Goal: Task Accomplishment & Management: Complete application form

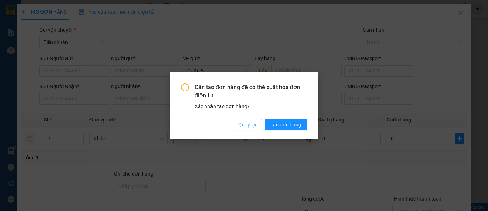
click at [256, 123] on span "Quay lại" at bounding box center [247, 124] width 18 height 8
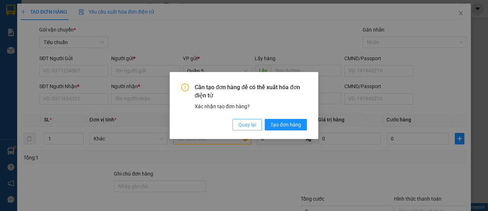
click at [245, 126] on span "Quay lại" at bounding box center [247, 124] width 18 height 8
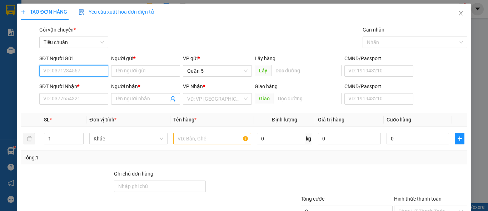
click at [82, 69] on input "SĐT Người Gửi" at bounding box center [73, 70] width 69 height 11
click at [74, 85] on div "0976297179 - Labo anh" at bounding box center [73, 85] width 60 height 8
type input "0976297179"
type input "Labo anh"
type input "0976297179"
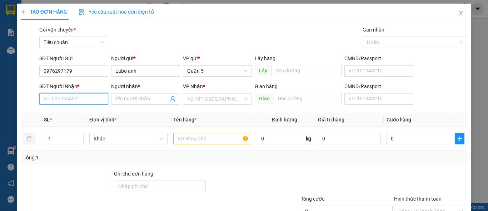
click at [74, 98] on input "SĐT Người Nhận *" at bounding box center [73, 98] width 69 height 11
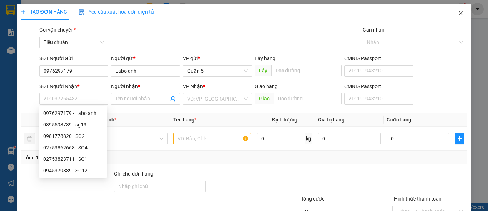
click at [458, 13] on icon "close" at bounding box center [461, 13] width 6 height 6
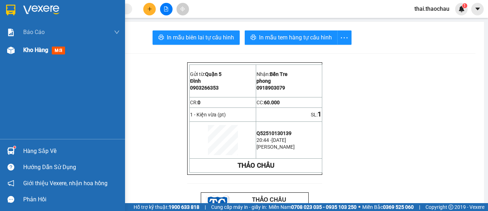
click at [21, 45] on div "Kho hàng mới" at bounding box center [62, 50] width 125 height 18
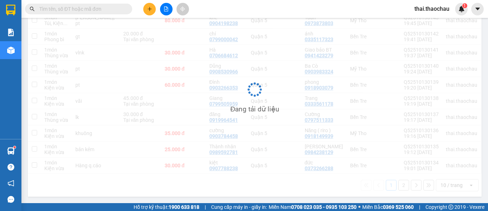
scroll to position [107, 0]
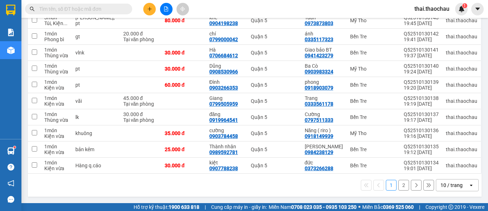
click at [458, 187] on div "10 / trang" at bounding box center [452, 184] width 32 height 11
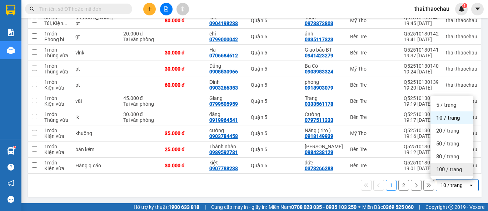
click at [450, 168] on span "100 / trang" at bounding box center [449, 169] width 26 height 7
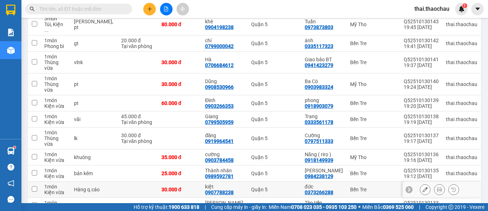
scroll to position [203, 0]
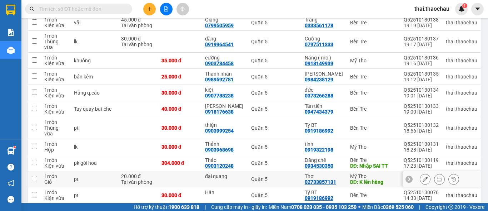
click at [422, 173] on button at bounding box center [425, 179] width 10 height 13
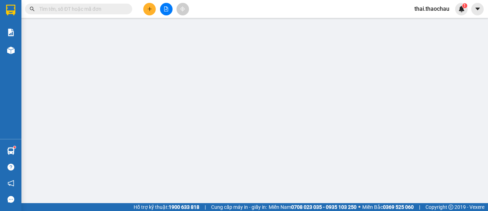
type input "đại quang"
type input "02733857131"
type input "Thơ"
type input "K lên hàng"
type input "20.000"
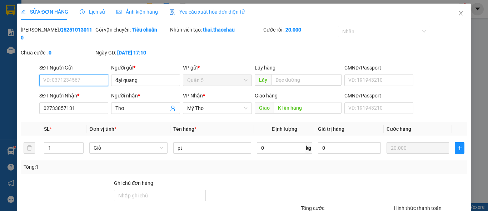
drag, startPoint x: 96, startPoint y: 74, endPoint x: 45, endPoint y: 73, distance: 51.1
click at [45, 74] on input "SĐT Người Gửi" at bounding box center [73, 79] width 69 height 11
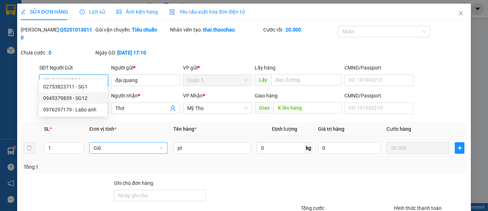
click at [115, 142] on span "Giỏ" at bounding box center [128, 147] width 69 height 11
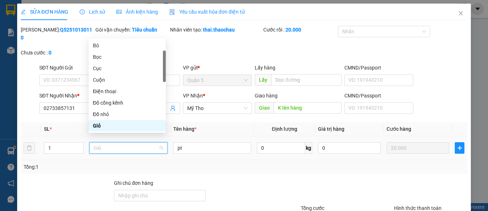
type input "h"
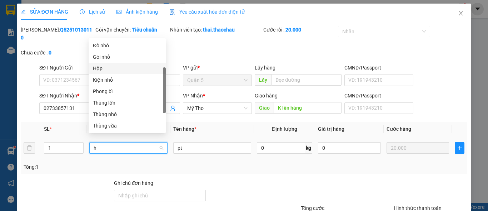
click at [111, 69] on div "Hộp" at bounding box center [127, 68] width 69 height 8
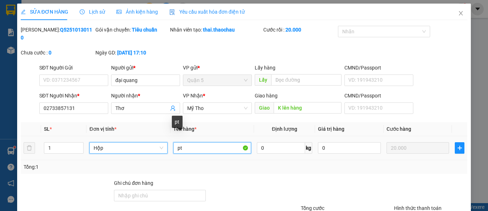
click at [192, 142] on input "pt" at bounding box center [212, 147] width 78 height 11
click at [192, 142] on input "răng" at bounding box center [212, 147] width 78 height 11
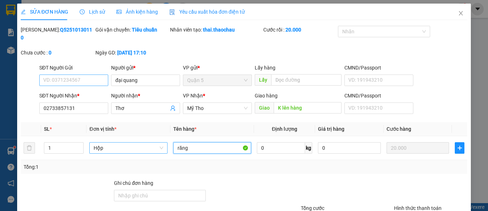
type input "răng"
click at [89, 74] on input "SĐT Người Gửi" at bounding box center [73, 79] width 69 height 11
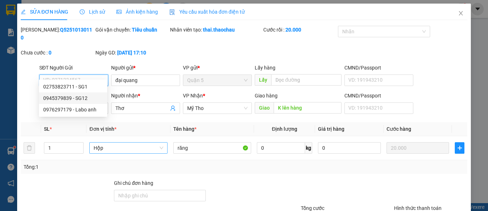
drag, startPoint x: 89, startPoint y: 70, endPoint x: 71, endPoint y: 107, distance: 41.4
click at [71, 107] on div "0976297179 - Labo anh" at bounding box center [73, 109] width 60 height 8
type input "0976297179"
type input "Labo anh"
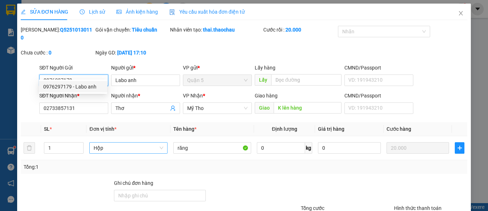
click at [81, 87] on div "0976297179 - Labo anh" at bounding box center [73, 87] width 60 height 8
click at [79, 102] on input "02733857131" at bounding box center [73, 107] width 69 height 11
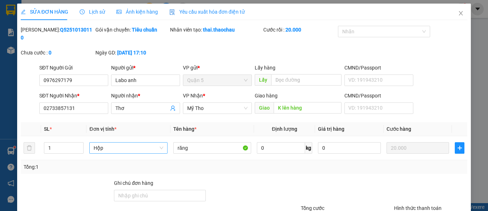
click at [73, 108] on div "SĐT Người Nhận * 02733857131" at bounding box center [73, 104] width 69 height 25
click at [80, 102] on input "02733857131" at bounding box center [73, 107] width 69 height 11
drag, startPoint x: 93, startPoint y: 99, endPoint x: 20, endPoint y: 106, distance: 72.5
click at [20, 106] on div "SĐT Người Nhận * 02733857131839 02733857131839 Người nhận * Thơ VP Nhận * Mỹ Th…" at bounding box center [244, 104] width 448 height 25
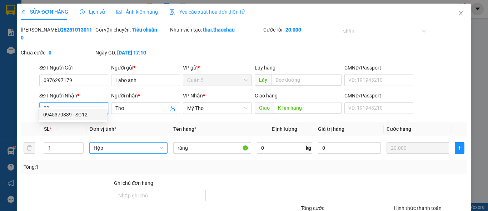
click at [88, 113] on div "0945379839 - SG12" at bounding box center [73, 114] width 60 height 8
type input "0945379839"
type input "SG12"
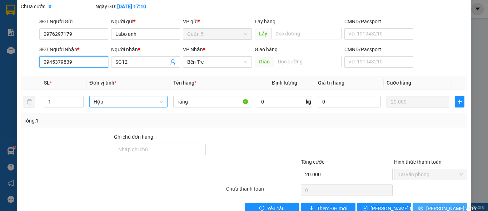
scroll to position [55, 0]
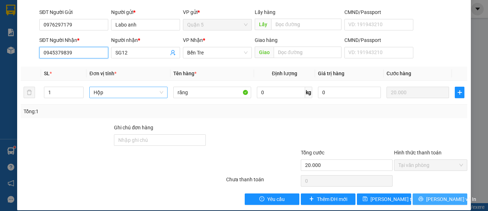
type input "0945379839"
click at [428, 193] on button "[PERSON_NAME] và In" at bounding box center [440, 198] width 55 height 11
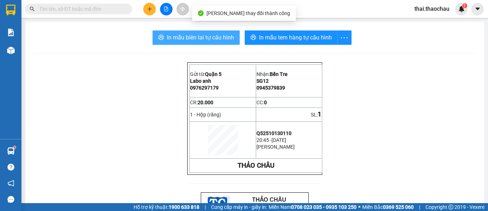
click at [199, 36] on span "In mẫu biên lai tự cấu hình" at bounding box center [200, 37] width 67 height 9
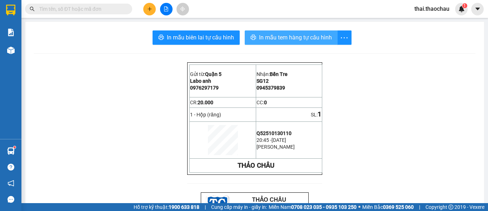
drag, startPoint x: 293, startPoint y: 37, endPoint x: 300, endPoint y: 42, distance: 8.7
click at [293, 36] on span "In mẫu tem hàng tự cấu hình" at bounding box center [295, 37] width 73 height 9
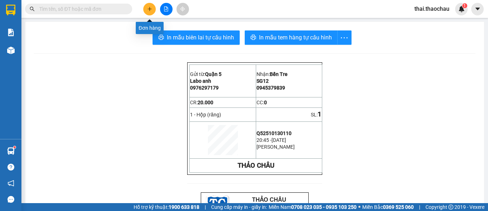
click at [148, 10] on icon "plus" at bounding box center [149, 8] width 5 height 5
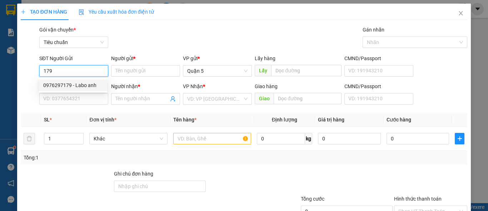
click at [91, 86] on div "0976297179 - Labo anh" at bounding box center [73, 85] width 60 height 8
type input "0976297179"
type input "Labo anh"
type input "0976297179"
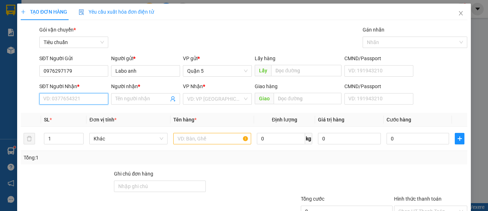
click at [73, 101] on input "SĐT Người Nhận *" at bounding box center [73, 98] width 69 height 11
click at [68, 111] on div "02753823711 - SG1" at bounding box center [73, 113] width 60 height 8
type input "02753823711"
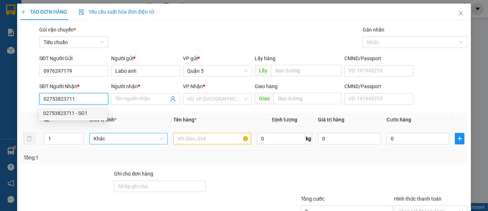
type input "SG1"
click at [111, 139] on span "Khác" at bounding box center [128, 138] width 69 height 11
type input "02753823711"
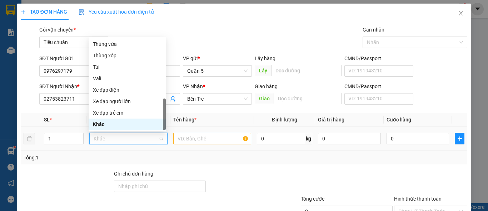
click at [111, 139] on span "Khác" at bounding box center [128, 138] width 69 height 11
type input "h"
click at [129, 40] on div "Hộp" at bounding box center [127, 43] width 77 height 11
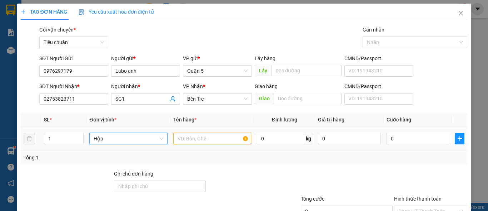
click at [197, 140] on input "text" at bounding box center [212, 138] width 78 height 11
paste input "răng"
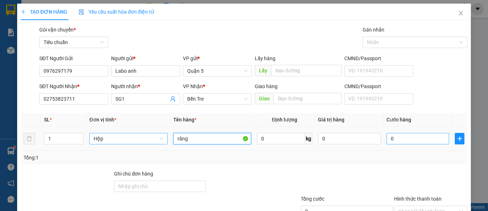
type input "răng"
click at [417, 136] on input "0" at bounding box center [418, 138] width 63 height 11
type input "2"
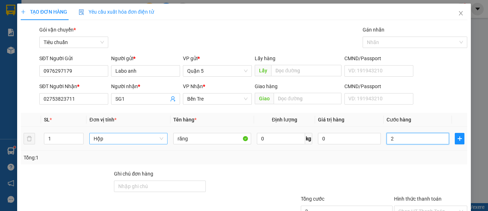
type input "20"
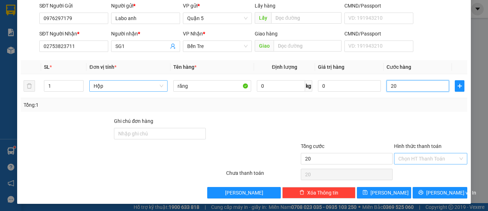
scroll to position [54, 0]
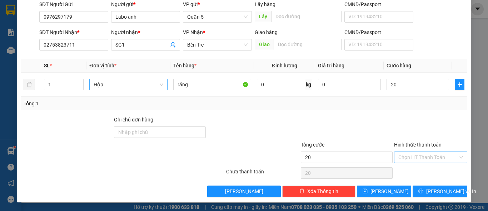
type input "20.000"
click at [407, 158] on input "Hình thức thanh toán" at bounding box center [429, 157] width 60 height 11
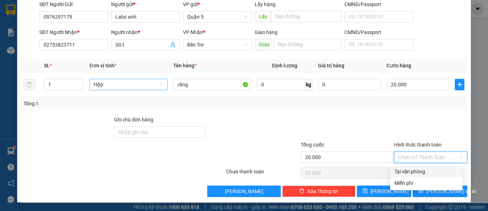
click at [407, 170] on div "Tại văn phòng" at bounding box center [427, 171] width 64 height 8
type input "0"
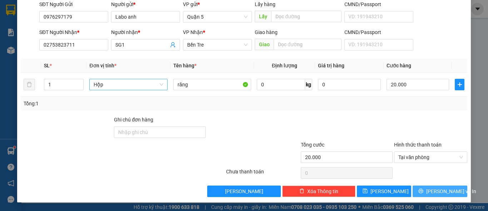
click at [438, 190] on span "[PERSON_NAME] và In" at bounding box center [451, 191] width 50 height 8
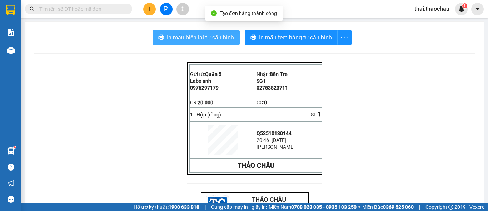
click at [185, 38] on span "In mẫu biên lai tự cấu hình" at bounding box center [200, 37] width 67 height 9
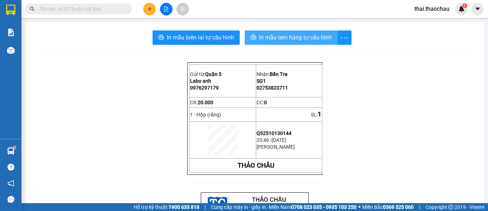
click at [322, 32] on button "In mẫu tem hàng tự cấu hình" at bounding box center [291, 37] width 93 height 14
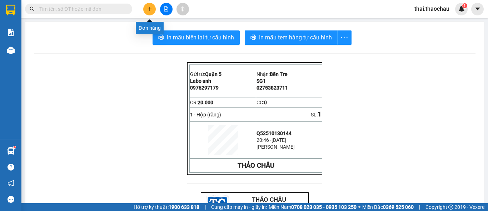
click at [150, 14] on button at bounding box center [149, 9] width 13 height 13
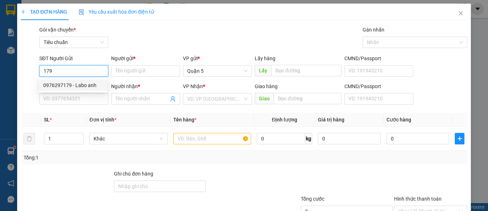
click at [72, 83] on div "0976297179 - Labo anh" at bounding box center [73, 85] width 60 height 8
type input "0976297179"
type input "Labo anh"
type input "0976297179"
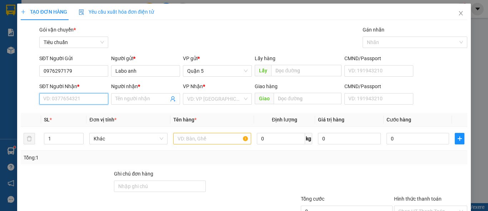
click at [76, 101] on input "SĐT Người Nhận *" at bounding box center [73, 98] width 69 height 11
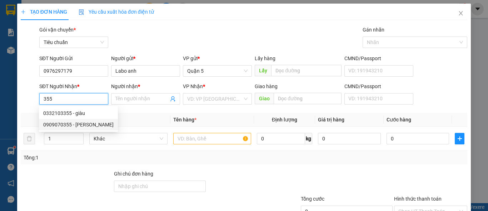
click at [91, 125] on div "0909070355 - [PERSON_NAME]" at bounding box center [78, 124] width 70 height 8
type input "0909070355"
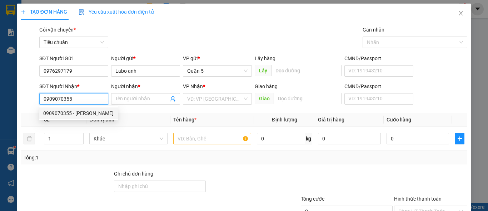
type input "[PERSON_NAME]"
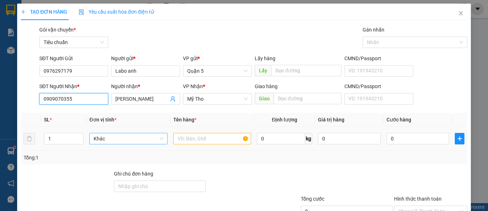
click at [130, 142] on span "Khác" at bounding box center [128, 138] width 69 height 11
type input "0909070355"
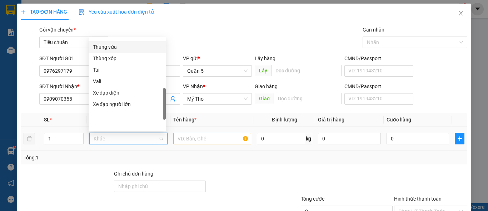
scroll to position [152, 0]
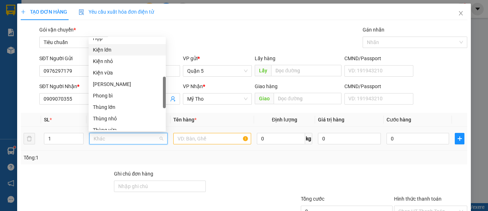
drag, startPoint x: 120, startPoint y: 51, endPoint x: 122, endPoint y: 38, distance: 13.3
click at [120, 42] on div "Hộp Kiện lớn Kiện nhỏ Kiện vừa Món Phong bì Thùng lớn Thùng nhỏ Thùng vừa Thùng…" at bounding box center [127, 90] width 77 height 114
click at [122, 38] on body "Kết quả tìm kiếm ( 0 ) Bộ lọc No Data thai.thaochau 1 Báo cáo Báo cáo dòng tiền…" at bounding box center [244, 105] width 488 height 211
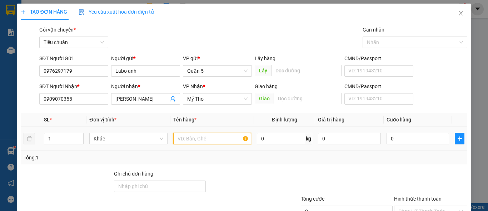
click at [184, 137] on input "text" at bounding box center [212, 138] width 78 height 11
paste input "răng"
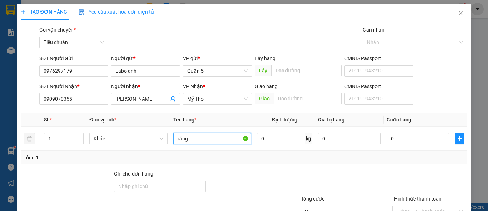
type input "răng"
click at [347, 116] on th "Giá trị hàng" at bounding box center [349, 120] width 69 height 14
click at [390, 138] on input "0" at bounding box center [418, 138] width 63 height 11
type input "3"
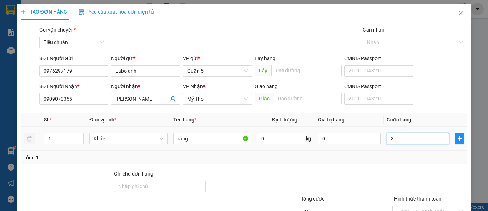
type input "3"
type input "0"
type input "02"
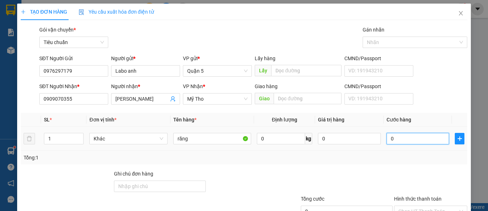
type input "2"
type input "020"
type input "20"
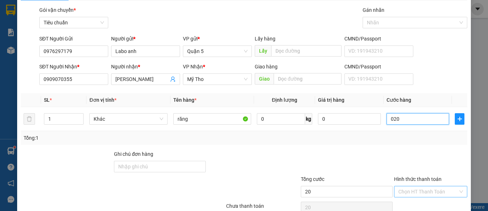
scroll to position [36, 0]
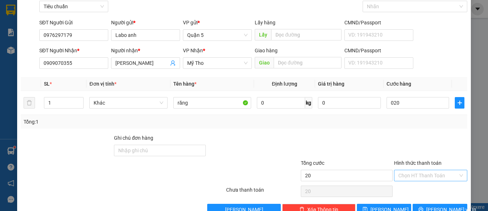
type input "20.000"
click at [416, 170] on input "Hình thức thanh toán" at bounding box center [429, 175] width 60 height 11
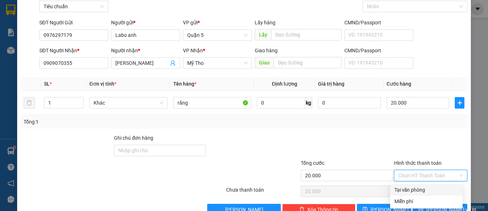
click at [418, 187] on div "Tại văn phòng" at bounding box center [427, 190] width 64 height 8
type input "0"
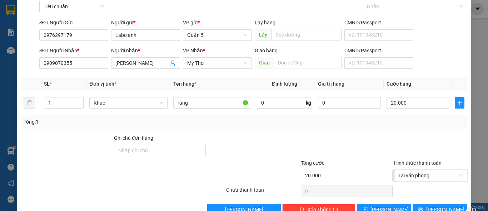
scroll to position [54, 0]
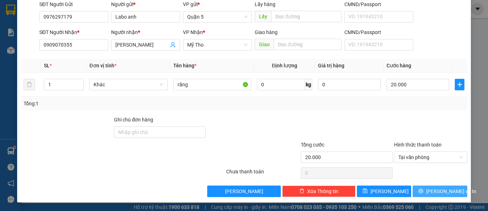
click at [428, 193] on button "[PERSON_NAME] và In" at bounding box center [440, 190] width 55 height 11
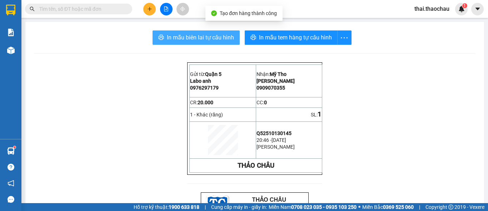
click at [188, 32] on button "In mẫu biên lai tự cấu hình" at bounding box center [196, 37] width 87 height 14
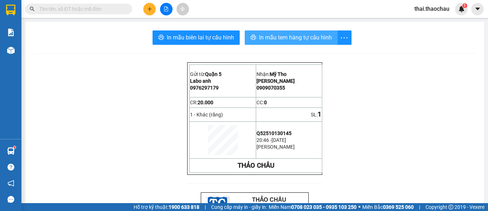
click at [305, 39] on span "In mẫu tem hàng tự cấu hình" at bounding box center [295, 37] width 73 height 9
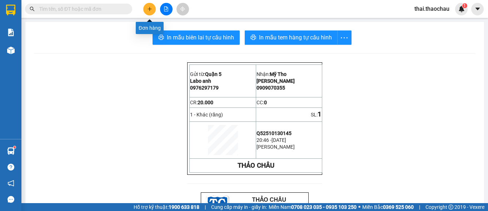
click at [150, 12] on button at bounding box center [149, 9] width 13 height 13
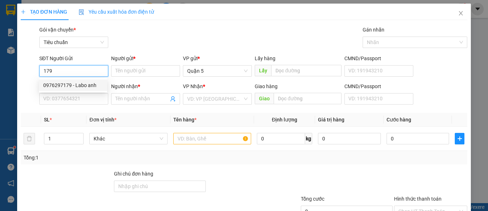
click at [65, 85] on div "0976297179 - Labo anh" at bounding box center [73, 85] width 60 height 8
type input "0976297179"
type input "Labo anh"
type input "0976297179"
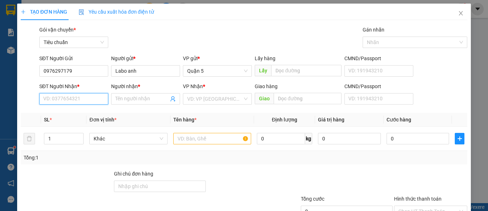
click at [63, 102] on input "SĐT Người Nhận *" at bounding box center [73, 98] width 69 height 11
click at [72, 115] on div "02753862668 - SG4" at bounding box center [73, 113] width 60 height 8
type input "02753862668"
type input "SG4"
click at [111, 143] on span "Khác" at bounding box center [128, 138] width 69 height 11
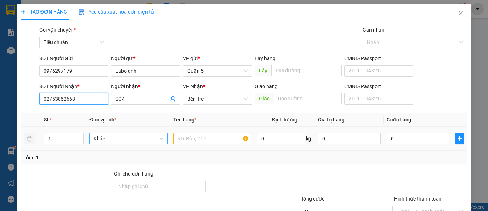
type input "02753862668"
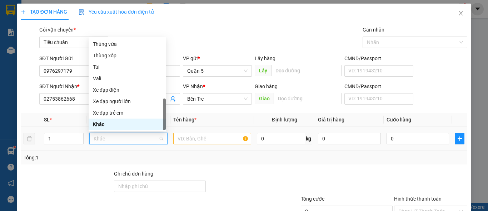
type input "h"
click at [120, 43] on div "Hộp" at bounding box center [127, 44] width 69 height 8
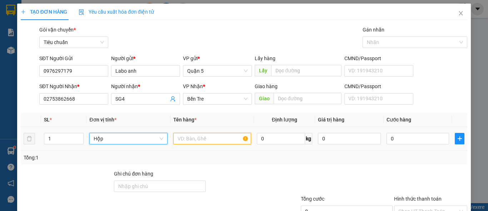
click at [199, 139] on input "text" at bounding box center [212, 138] width 78 height 11
paste input "răng"
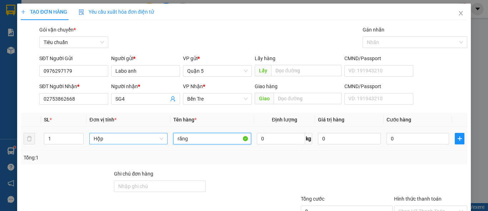
type input "răng"
click at [412, 145] on td "0" at bounding box center [418, 139] width 69 height 24
click at [411, 139] on input "0" at bounding box center [418, 138] width 63 height 11
type input "2"
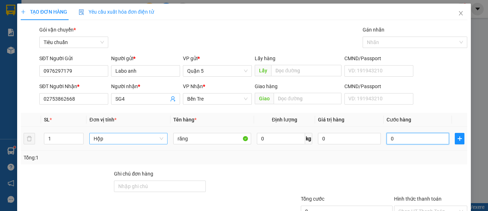
type input "2"
type input "20"
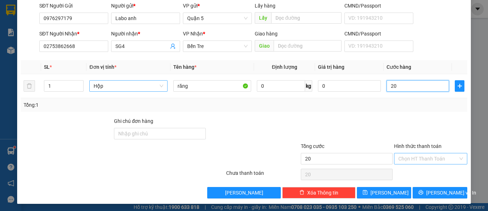
scroll to position [54, 0]
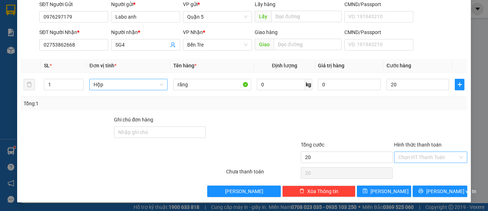
type input "20.000"
click at [404, 158] on input "Hình thức thanh toán" at bounding box center [429, 157] width 60 height 11
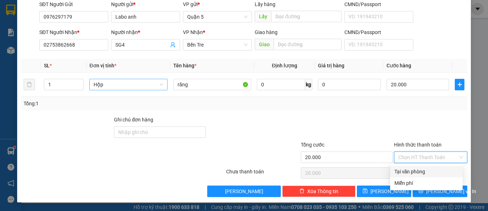
click at [401, 172] on div "Tại văn phòng" at bounding box center [427, 171] width 64 height 8
type input "0"
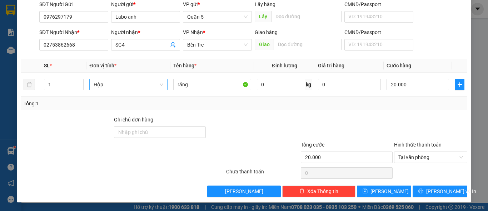
click at [401, 172] on div at bounding box center [431, 173] width 75 height 14
click at [424, 189] on icon "printer" at bounding box center [421, 190] width 5 height 5
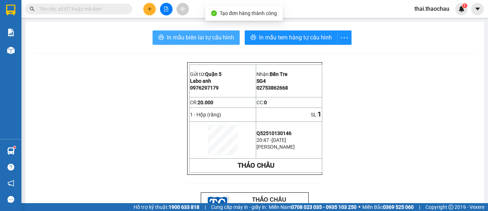
click at [184, 32] on button "In mẫu biên lai tự cấu hình" at bounding box center [196, 37] width 87 height 14
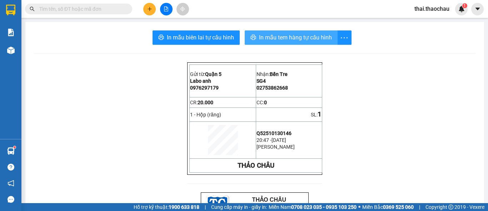
click at [294, 34] on span "In mẫu tem hàng tự cấu hình" at bounding box center [295, 37] width 73 height 9
click at [154, 12] on button at bounding box center [149, 9] width 13 height 13
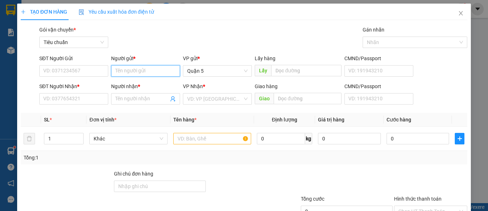
click at [115, 69] on input "Người gửi *" at bounding box center [145, 70] width 69 height 11
type input "1"
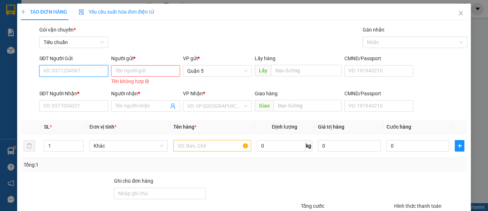
click at [83, 66] on input "SĐT Người Gửi" at bounding box center [73, 70] width 69 height 11
click at [76, 83] on div "0976297179 - Labo anh" at bounding box center [73, 85] width 60 height 8
type input "0976297179"
type input "Labo anh"
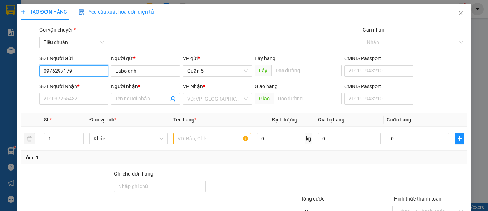
type input "0976297179"
click at [90, 110] on div "Transit Pickup Surcharge Ids Transit Deliver Surcharge Ids Transit Deliver Surc…" at bounding box center [244, 138] width 447 height 225
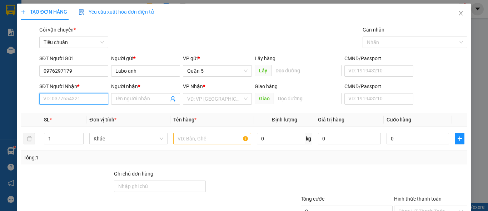
click at [88, 99] on input "SĐT Người Nhận *" at bounding box center [73, 98] width 69 height 11
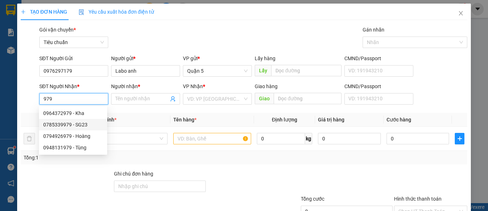
click at [85, 123] on div "0785339979 - SG23" at bounding box center [73, 124] width 60 height 8
type input "0785339979"
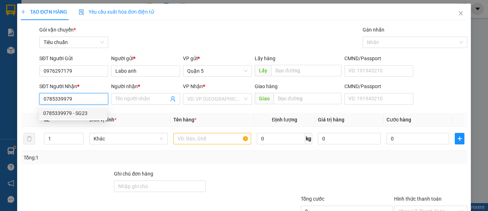
type input "SG23"
type input "BĐ"
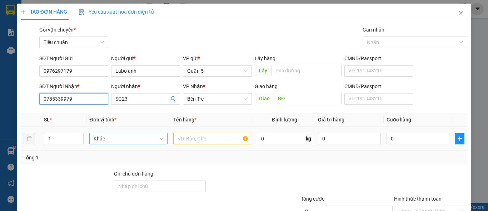
click at [148, 134] on span "Khác" at bounding box center [128, 138] width 69 height 11
type input "0785339979"
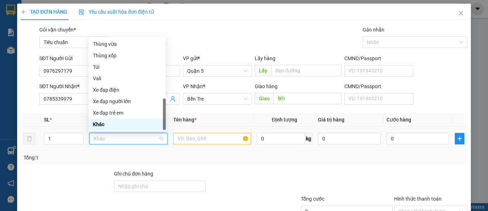
type input "h"
click at [135, 42] on div "Hộp" at bounding box center [127, 44] width 69 height 8
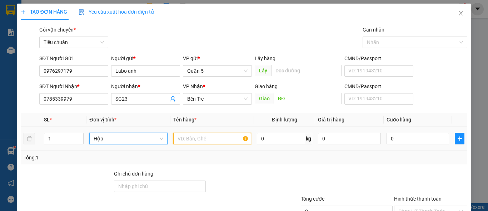
click at [197, 137] on input "text" at bounding box center [212, 138] width 78 height 11
type input "v"
paste input "răng"
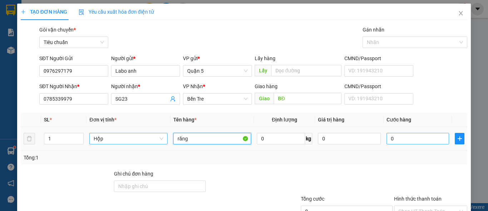
type input "răng"
click at [400, 139] on input "0" at bounding box center [418, 138] width 63 height 11
type input "2"
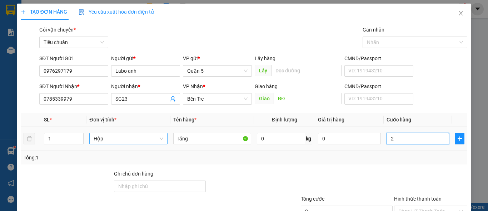
type input "20"
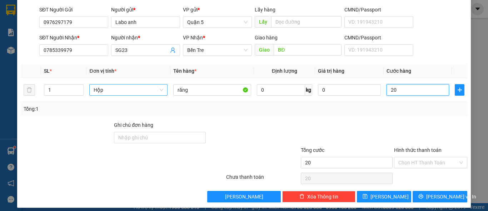
scroll to position [54, 0]
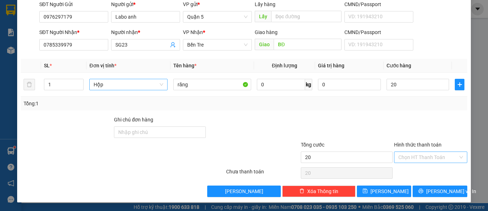
type input "20.000"
click at [409, 153] on input "Hình thức thanh toán" at bounding box center [429, 157] width 60 height 11
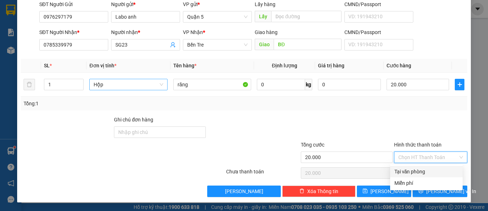
click at [415, 169] on div "Tại văn phòng" at bounding box center [427, 171] width 64 height 8
type input "0"
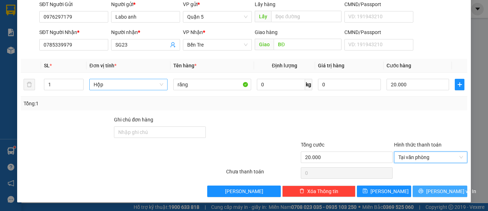
click at [434, 188] on span "[PERSON_NAME] và In" at bounding box center [451, 191] width 50 height 8
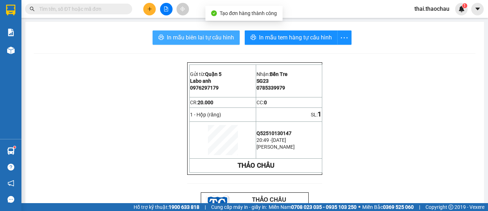
click at [195, 33] on span "In mẫu biên lai tự cấu hình" at bounding box center [200, 37] width 67 height 9
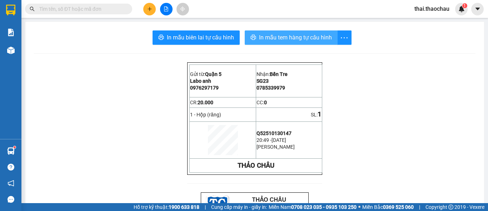
click at [309, 39] on span "In mẫu tem hàng tự cấu hình" at bounding box center [295, 37] width 73 height 9
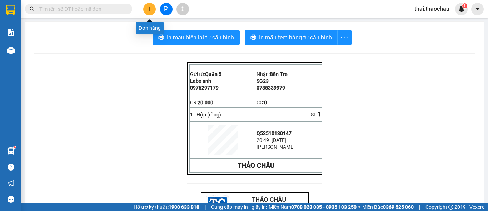
click at [148, 13] on button at bounding box center [149, 9] width 13 height 13
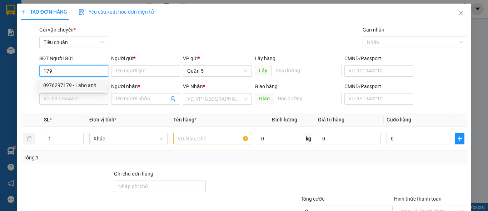
click at [75, 87] on div "0976297179 - Labo anh" at bounding box center [73, 85] width 60 height 8
type input "0976297179"
type input "Labo anh"
type input "0976297179"
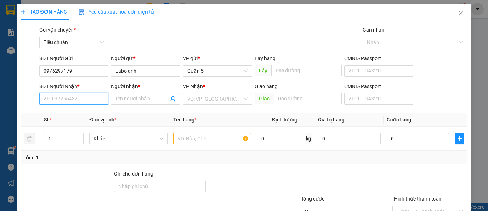
click at [74, 98] on input "SĐT Người Nhận *" at bounding box center [73, 98] width 69 height 11
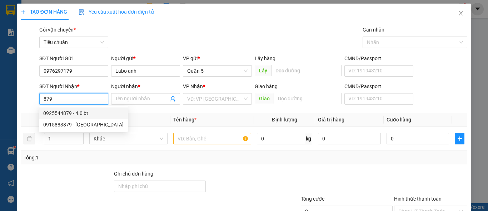
click at [73, 114] on div "0925544879 - 4.0 bt" at bounding box center [83, 113] width 80 height 8
type input "0925544879"
type input "4.0 bt"
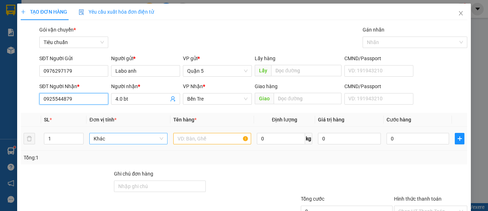
click at [106, 144] on div "Khác" at bounding box center [128, 138] width 78 height 11
type input "0925544879"
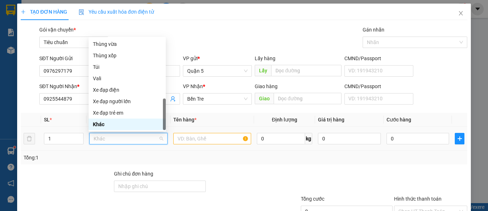
type input "h"
click at [106, 45] on div "Hộp" at bounding box center [127, 44] width 69 height 8
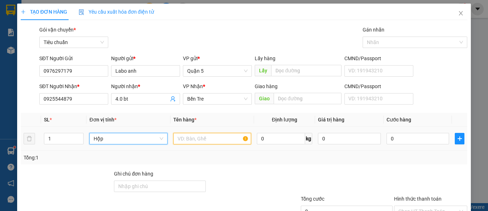
click at [195, 138] on input "text" at bounding box center [212, 138] width 78 height 11
paste input "răng"
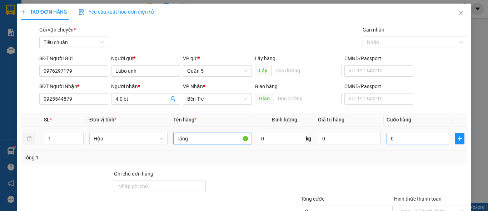
type input "răng"
click at [407, 139] on input "0" at bounding box center [418, 138] width 63 height 11
type input "2"
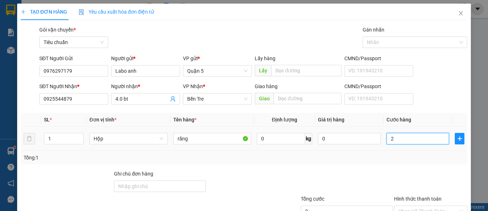
type input "20"
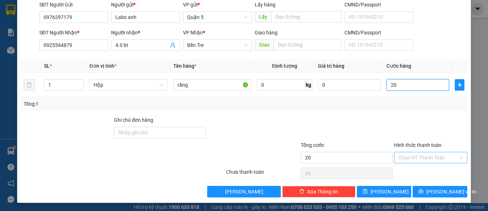
scroll to position [54, 0]
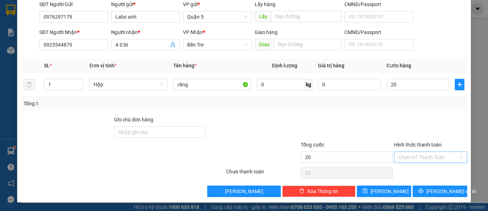
type input "20.000"
click at [410, 154] on input "Hình thức thanh toán" at bounding box center [429, 157] width 60 height 11
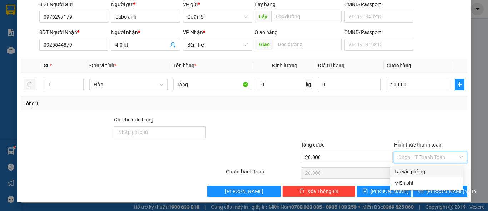
click at [407, 172] on div "Tại văn phòng" at bounding box center [427, 171] width 64 height 8
type input "0"
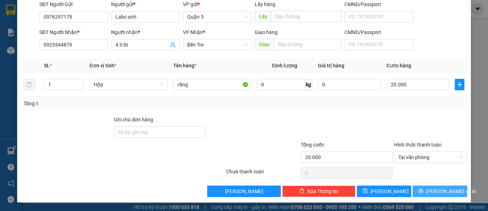
click at [442, 188] on span "[PERSON_NAME] và In" at bounding box center [451, 191] width 50 height 8
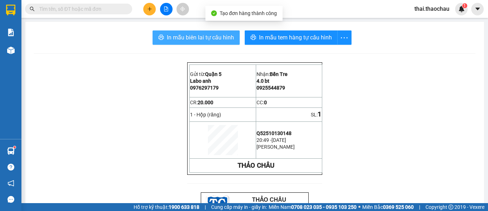
click at [217, 35] on span "In mẫu biên lai tự cấu hình" at bounding box center [200, 37] width 67 height 9
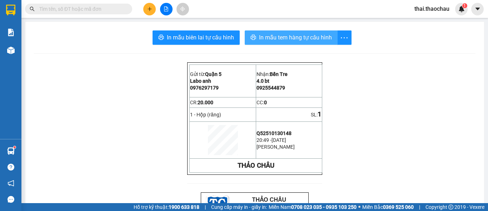
click at [279, 35] on span "In mẫu tem hàng tự cấu hình" at bounding box center [295, 37] width 73 height 9
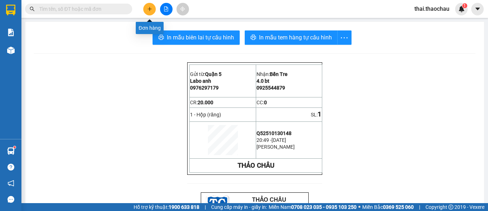
click at [144, 7] on button at bounding box center [149, 9] width 13 height 13
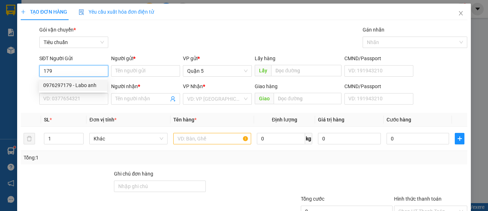
click at [64, 85] on div "0976297179 - Labo anh" at bounding box center [73, 85] width 60 height 8
type input "0976297179"
type input "Labo anh"
type input "0976297179"
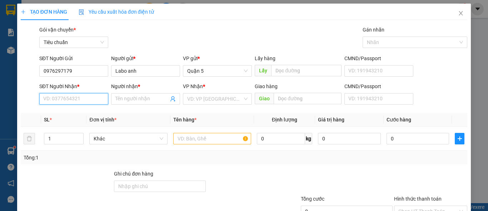
click at [76, 98] on input "SĐT Người Nhận *" at bounding box center [73, 98] width 69 height 11
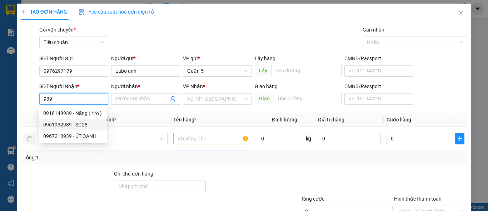
click at [70, 124] on div "0961932939 - SG28" at bounding box center [73, 124] width 60 height 8
type input "0961932939"
type input "SG28"
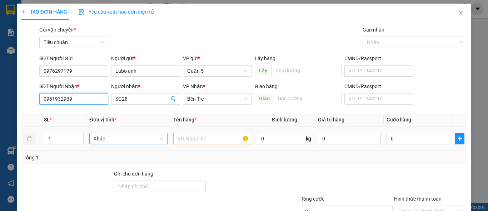
click at [125, 137] on span "Khác" at bounding box center [128, 138] width 69 height 11
type input "0961932939"
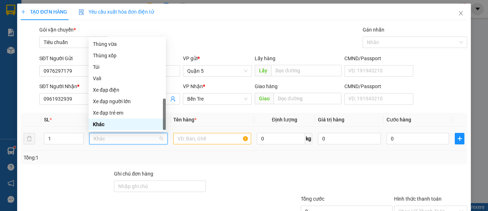
type input "h"
click at [114, 45] on div "Hộp" at bounding box center [127, 44] width 69 height 8
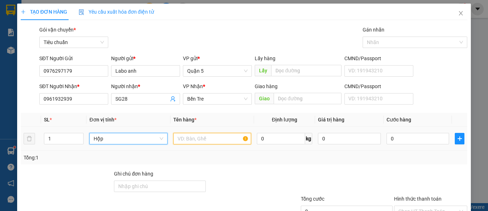
click at [213, 134] on input "text" at bounding box center [212, 138] width 78 height 11
paste input "răng"
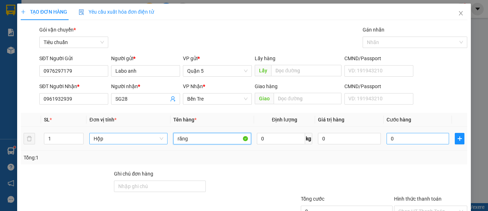
type input "răng"
click at [392, 138] on input "0" at bounding box center [418, 138] width 63 height 11
type input "2"
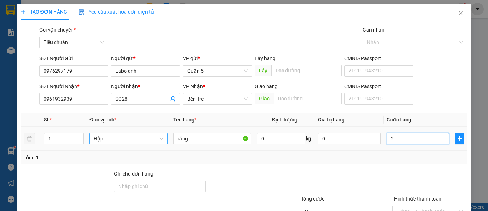
type input "20"
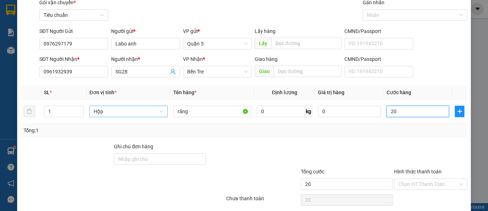
scroll to position [54, 0]
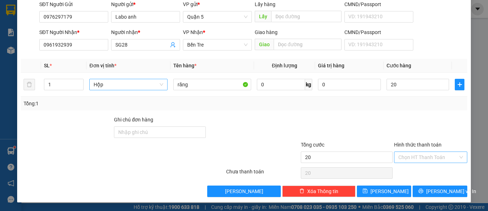
type input "20.000"
click at [408, 160] on input "Hình thức thanh toán" at bounding box center [429, 157] width 60 height 11
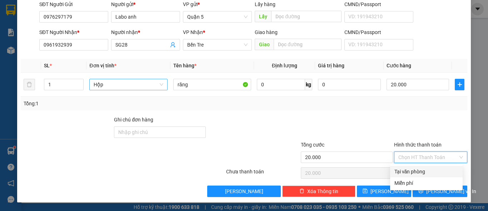
click at [408, 174] on div "Tại văn phòng" at bounding box center [427, 171] width 64 height 8
type input "0"
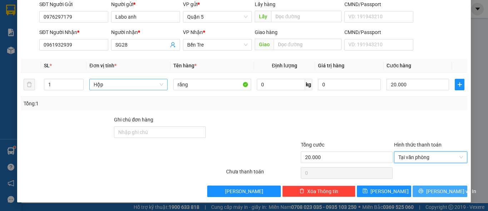
click at [432, 189] on span "[PERSON_NAME] và In" at bounding box center [451, 191] width 50 height 8
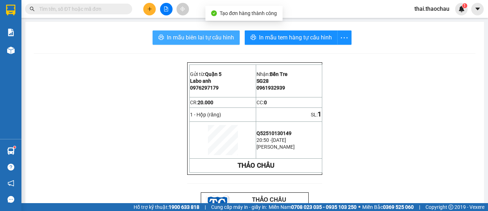
click at [171, 37] on span "In mẫu biên lai tự cấu hình" at bounding box center [200, 37] width 67 height 9
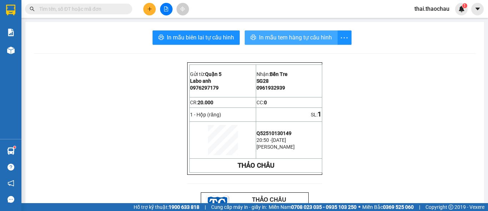
click at [312, 34] on span "In mẫu tem hàng tự cấu hình" at bounding box center [295, 37] width 73 height 9
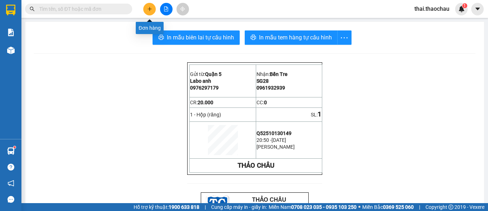
click at [147, 9] on button at bounding box center [149, 9] width 13 height 13
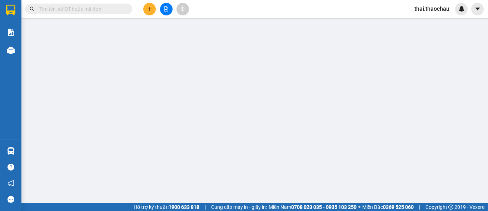
click at [150, 11] on span "Yêu cầu xuất hóa đơn điện tử" at bounding box center [116, 12] width 75 height 6
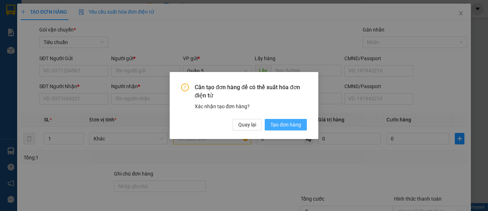
click at [291, 123] on span "Tạo đơn hàng" at bounding box center [286, 124] width 31 height 8
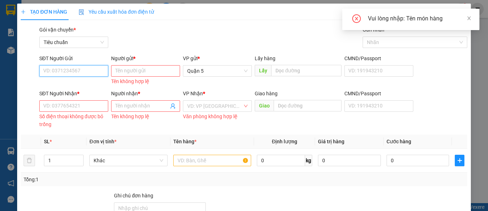
click at [66, 68] on input "SĐT Người Gửi" at bounding box center [73, 70] width 69 height 11
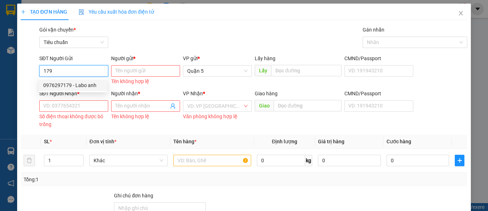
click at [68, 85] on div "0976297179 - Labo anh" at bounding box center [73, 85] width 60 height 8
type input "0976297179"
type input "Labo anh"
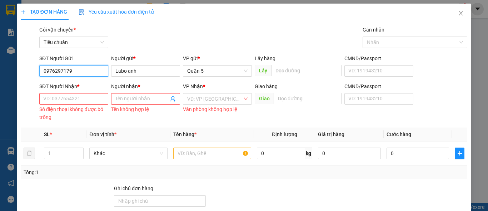
type input "0976297179"
click at [70, 108] on div "Số điện thoại không được bỏ trống" at bounding box center [73, 113] width 69 height 16
click at [73, 103] on input "SĐT Người Nhận *" at bounding box center [73, 98] width 69 height 11
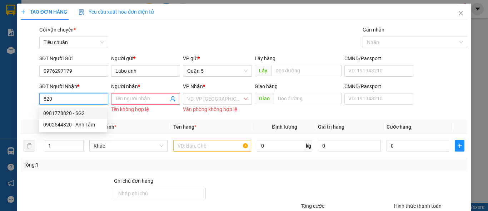
click at [72, 110] on div "0981778820 - SG2" at bounding box center [73, 113] width 60 height 8
type input "0981778820"
type input "SG2"
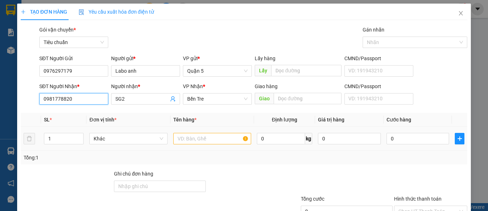
type input "0981778820"
click at [137, 147] on td "Khác" at bounding box center [129, 139] width 84 height 24
click at [136, 137] on span "Khác" at bounding box center [128, 138] width 69 height 11
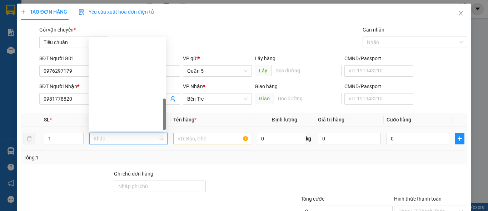
type input "h"
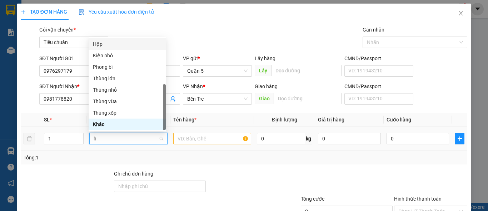
click at [134, 40] on div "Hộp" at bounding box center [127, 43] width 77 height 11
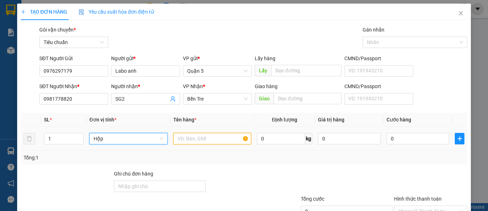
click at [193, 138] on input "text" at bounding box center [212, 138] width 78 height 11
paste input "răng"
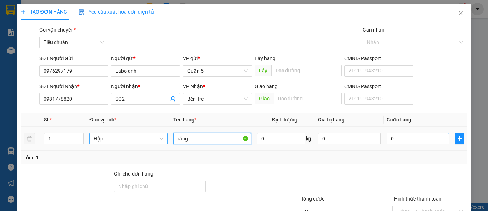
type input "răng"
click at [415, 140] on input "0" at bounding box center [418, 138] width 63 height 11
type input "2"
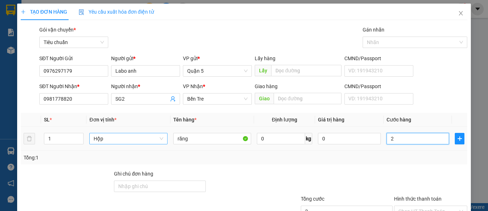
type input "20"
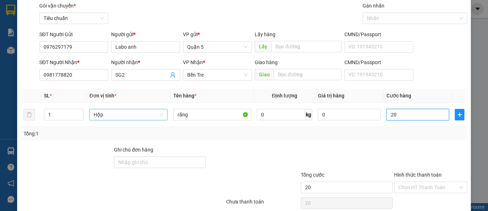
scroll to position [36, 0]
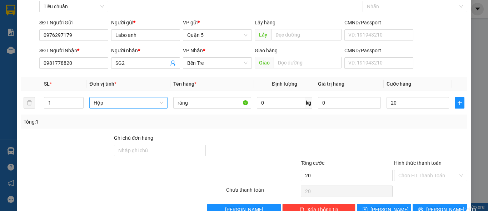
click at [408, 170] on input "Hình thức thanh toán" at bounding box center [429, 175] width 60 height 11
type input "20.000"
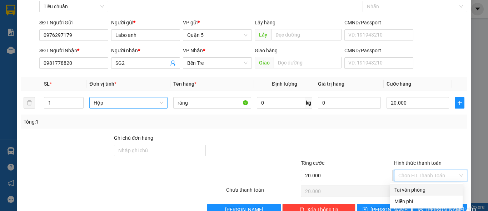
click at [407, 178] on input "Hình thức thanh toán" at bounding box center [429, 175] width 60 height 11
drag, startPoint x: 406, startPoint y: 189, endPoint x: 427, endPoint y: 191, distance: 20.9
click at [406, 189] on div "Tại văn phòng" at bounding box center [427, 190] width 64 height 8
type input "0"
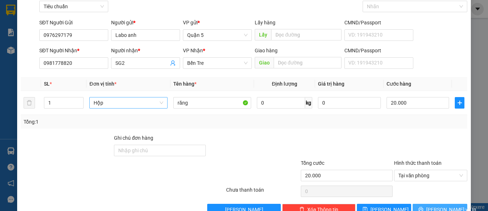
click at [445, 205] on span "[PERSON_NAME] và In" at bounding box center [451, 209] width 50 height 8
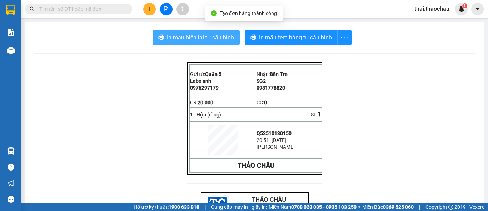
click at [211, 39] on span "In mẫu biên lai tự cấu hình" at bounding box center [200, 37] width 67 height 9
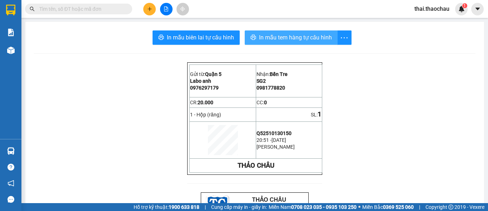
click at [280, 38] on span "In mẫu tem hàng tự cấu hình" at bounding box center [295, 37] width 73 height 9
click at [150, 15] on button at bounding box center [149, 9] width 13 height 13
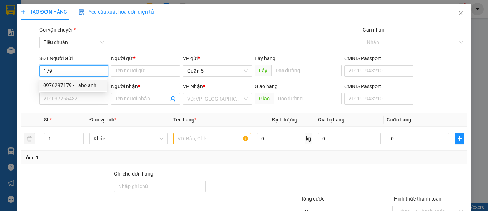
click at [75, 83] on div "0976297179 - Labo anh" at bounding box center [73, 85] width 60 height 8
type input "0976297179"
type input "Labo anh"
type input "0976297179"
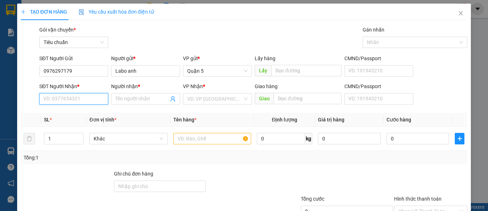
click at [70, 97] on input "SĐT Người Nhận *" at bounding box center [73, 98] width 69 height 11
type input "8"
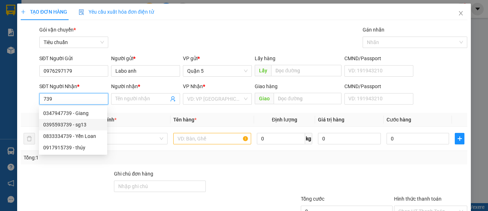
click at [72, 127] on div "0395593739 - sg13" at bounding box center [73, 124] width 60 height 8
type input "0395593739"
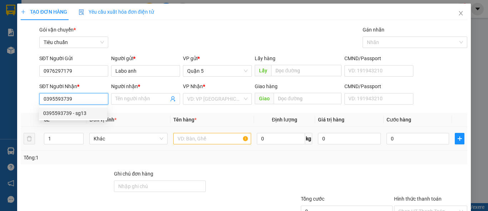
type input "sg13"
type input "bd"
click at [108, 141] on span "Khác" at bounding box center [128, 138] width 69 height 11
type input "0395593739"
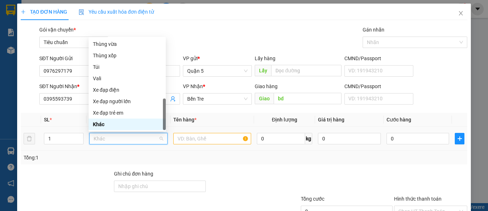
type input "h"
click at [117, 44] on div "Hộp" at bounding box center [127, 44] width 69 height 8
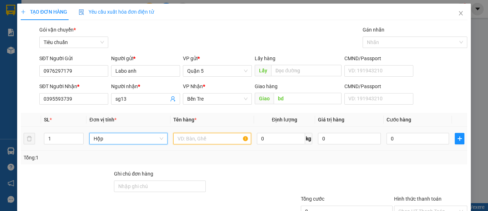
click at [192, 139] on input "text" at bounding box center [212, 138] width 78 height 11
paste input "răng"
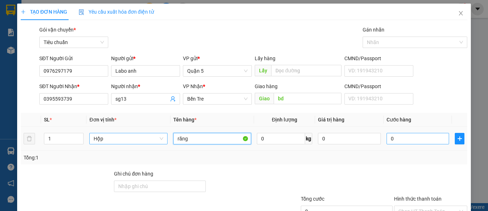
type input "răng"
click at [405, 140] on input "0" at bounding box center [418, 138] width 63 height 11
type input "3"
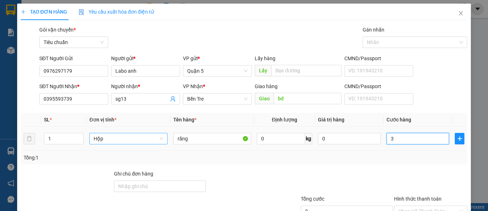
type input "30"
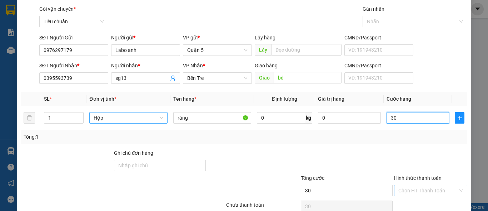
scroll to position [54, 0]
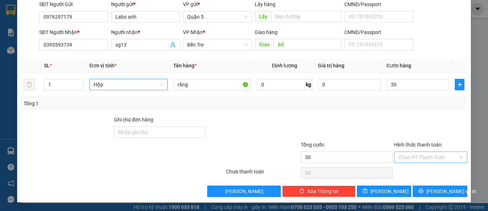
type input "30.000"
click at [412, 162] on input "Hình thức thanh toán" at bounding box center [429, 157] width 60 height 11
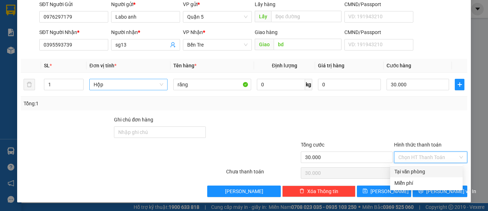
drag, startPoint x: 408, startPoint y: 171, endPoint x: 413, endPoint y: 173, distance: 5.8
click at [408, 171] on div "Tại văn phòng" at bounding box center [427, 171] width 64 height 8
type input "0"
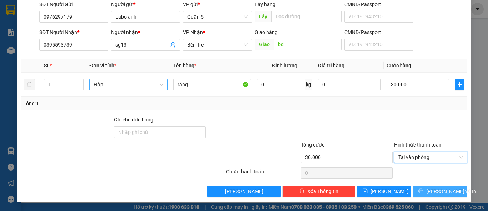
click at [423, 190] on icon "printer" at bounding box center [421, 190] width 5 height 5
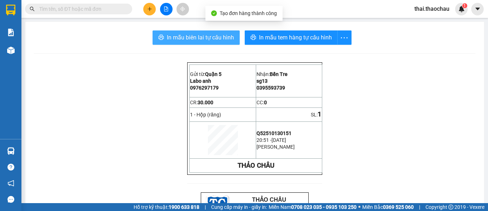
click at [230, 35] on span "In mẫu biên lai tự cấu hình" at bounding box center [200, 37] width 67 height 9
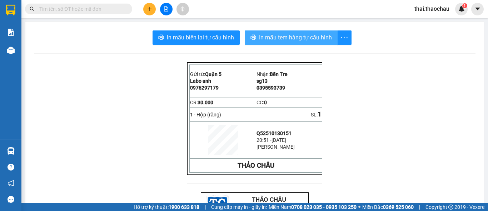
click at [264, 36] on span "In mẫu tem hàng tự cấu hình" at bounding box center [295, 37] width 73 height 9
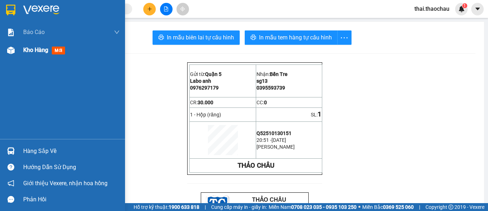
click at [41, 53] on span "Kho hàng" at bounding box center [35, 49] width 25 height 7
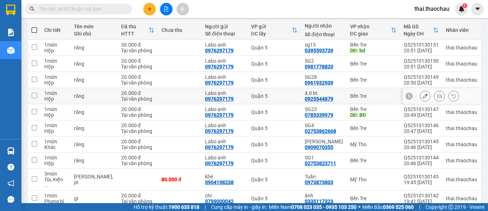
scroll to position [93, 0]
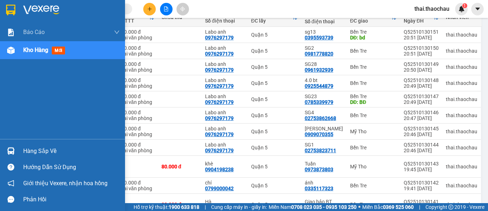
click at [15, 149] on div at bounding box center [11, 150] width 13 height 13
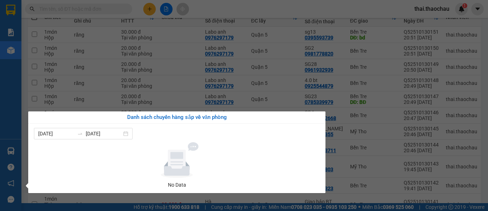
click at [202, 74] on section "Kết quả tìm kiếm ( 0 ) Bộ lọc No Data thai.thaochau 1 Báo cáo Báo cáo dòng tiền…" at bounding box center [244, 105] width 488 height 211
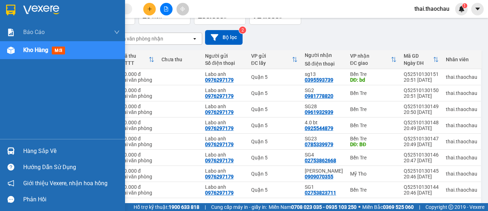
scroll to position [0, 0]
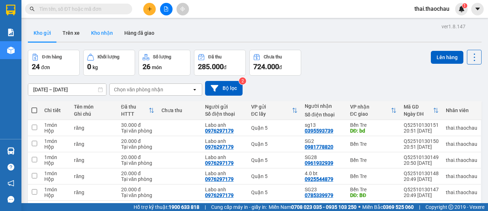
click at [105, 37] on button "Kho nhận" at bounding box center [101, 32] width 33 height 17
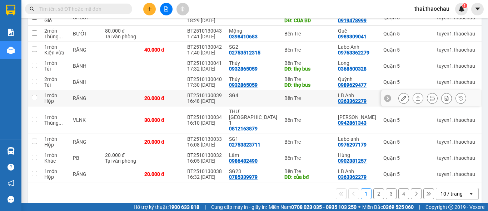
scroll to position [39, 0]
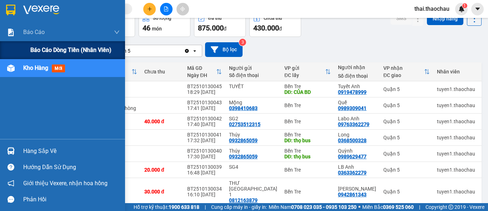
click at [58, 58] on div "Báo cáo dòng tiền (nhân viên)" at bounding box center [74, 50] width 89 height 18
